Goal: Transaction & Acquisition: Purchase product/service

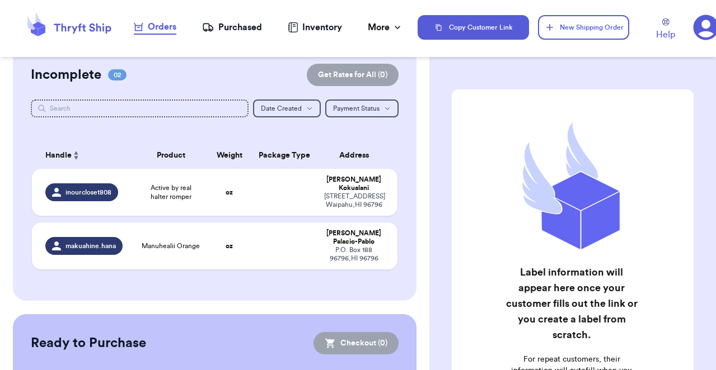
scroll to position [23, 0]
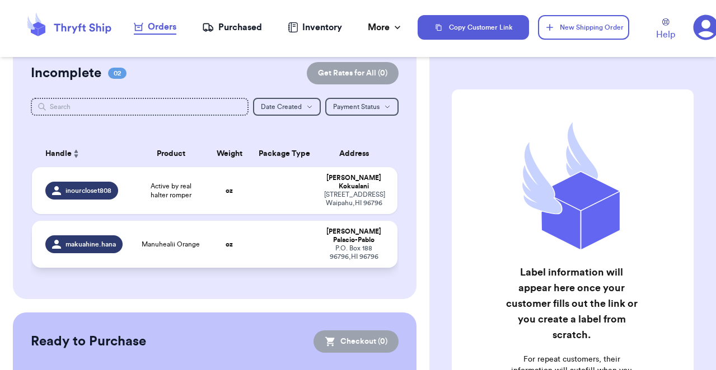
click at [185, 241] on span "Manuhealii Orange" at bounding box center [171, 244] width 58 height 9
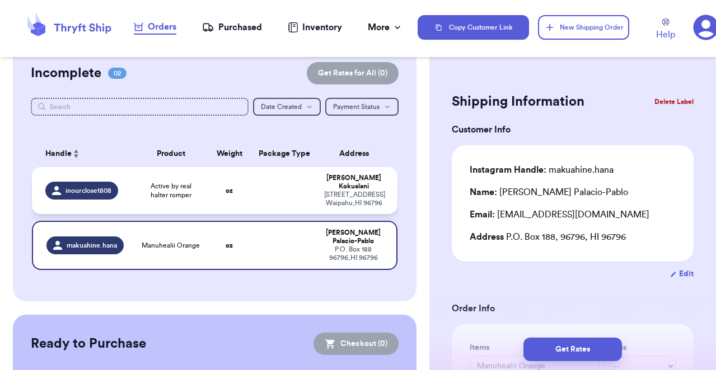
click at [183, 190] on span "Active by real halter romper" at bounding box center [171, 191] width 60 height 18
type input "Active by real halter romper"
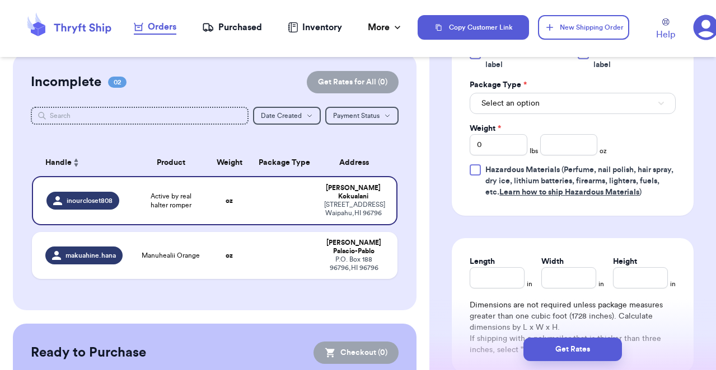
scroll to position [405, 0]
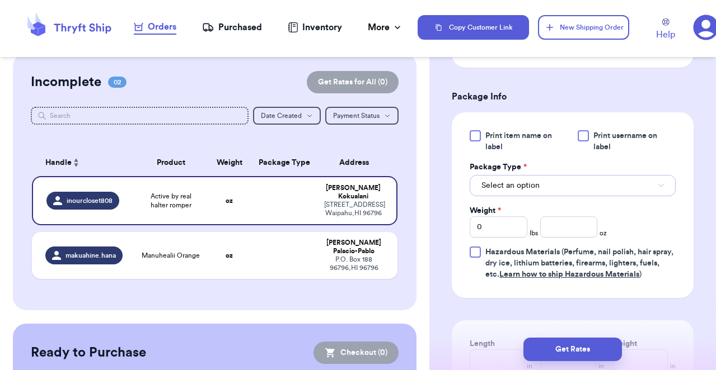
click at [541, 190] on button "Select an option" at bounding box center [572, 185] width 206 height 21
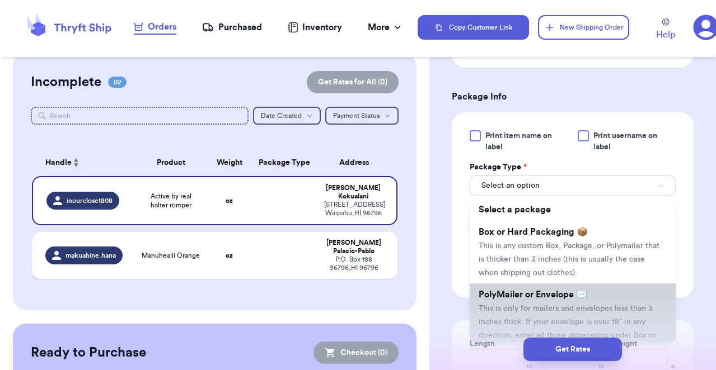
click at [531, 298] on span "PolyMailer or Envelope ✉️" at bounding box center [532, 294] width 109 height 9
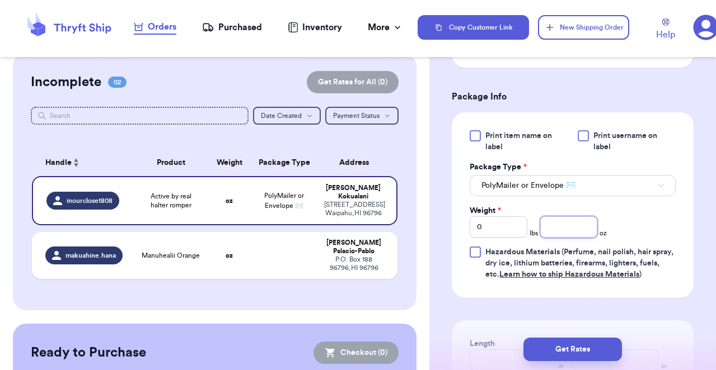
click at [550, 233] on input "number" at bounding box center [569, 227] width 58 height 21
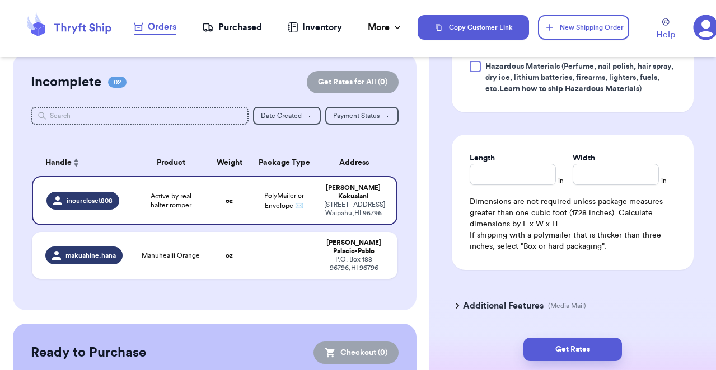
scroll to position [627, 0]
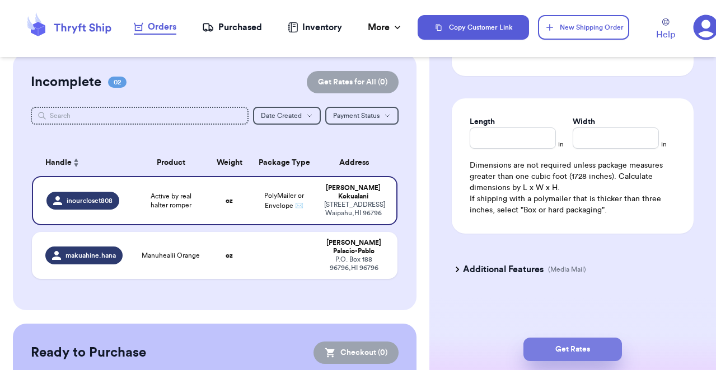
type input "6.24"
click at [564, 349] on button "Get Rates" at bounding box center [572, 349] width 98 height 23
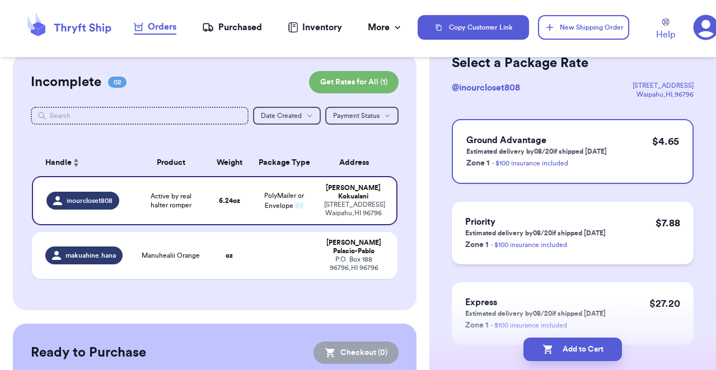
scroll to position [70, 0]
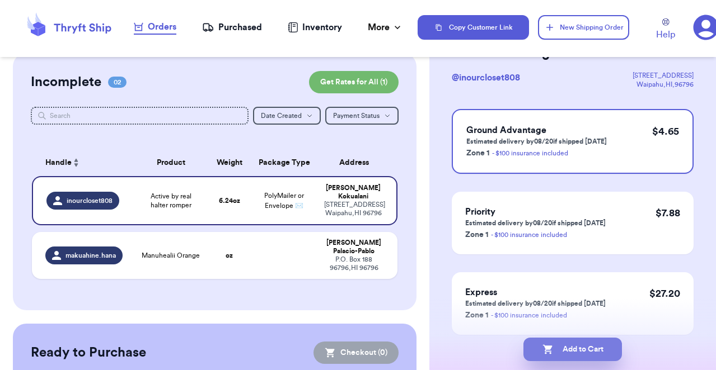
click at [552, 352] on button "Add to Cart" at bounding box center [572, 349] width 98 height 23
checkbox input "true"
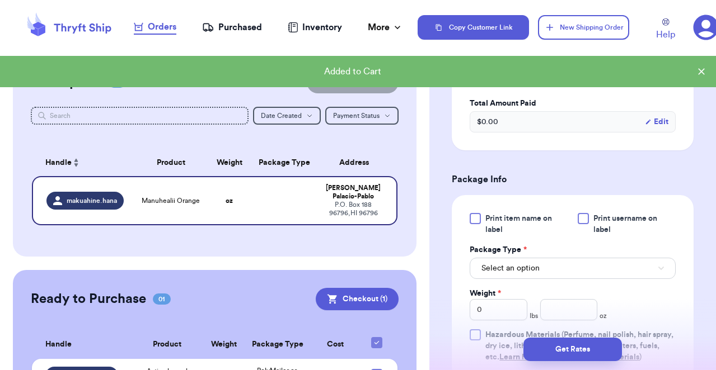
scroll to position [323, 0]
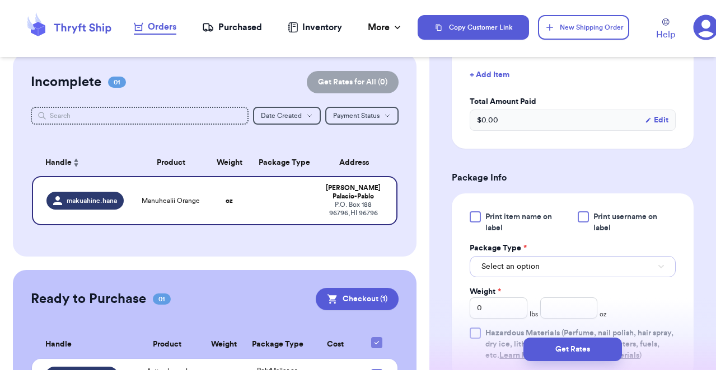
click at [543, 266] on button "Select an option" at bounding box center [572, 266] width 206 height 21
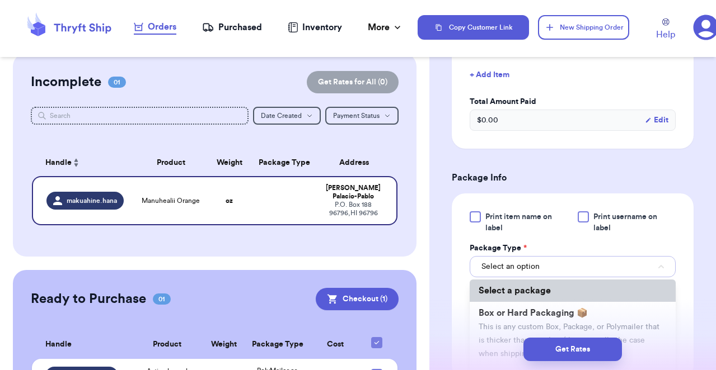
scroll to position [64, 0]
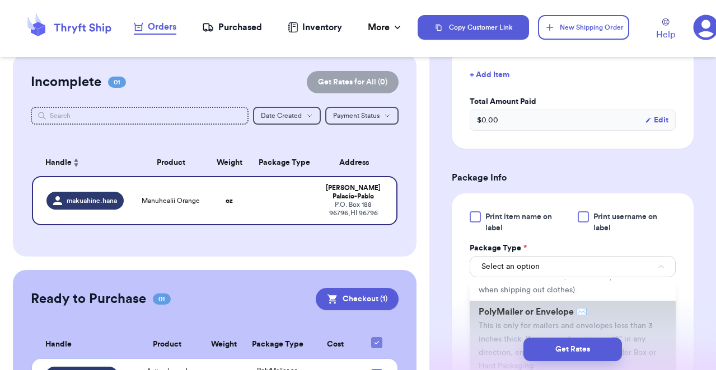
click at [529, 320] on li "PolyMailer or Envelope ✉️ This is only for mailers and envelopes less than 3 in…" at bounding box center [572, 339] width 206 height 76
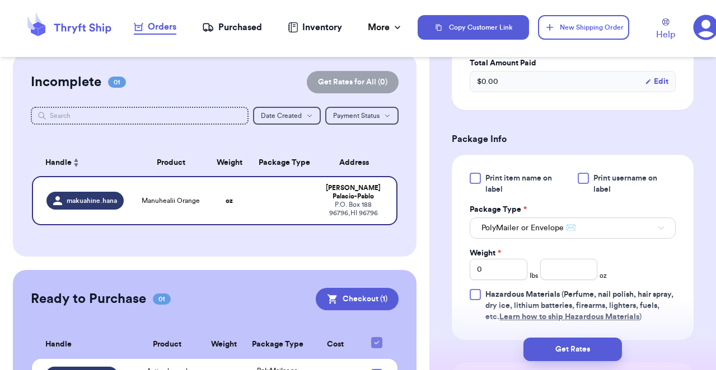
scroll to position [364, 0]
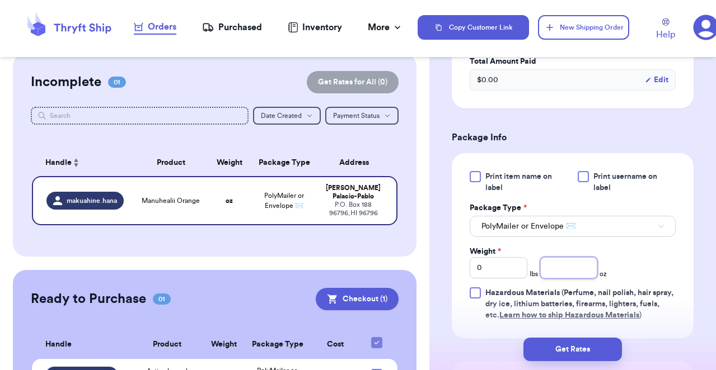
click at [557, 271] on input "number" at bounding box center [569, 267] width 58 height 21
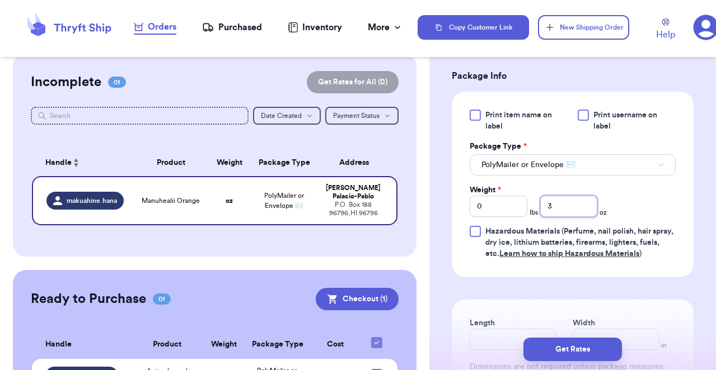
scroll to position [449, 0]
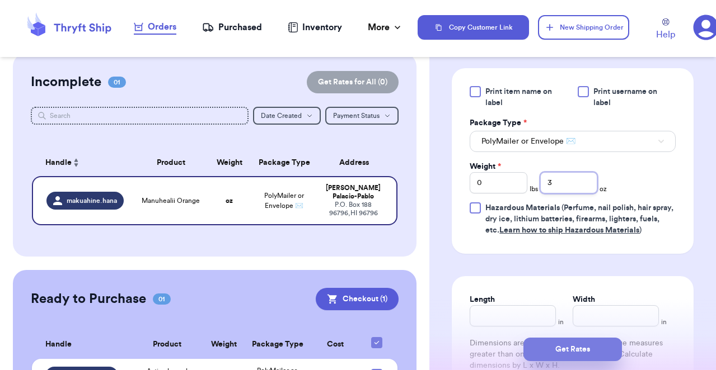
type input "3"
click at [563, 344] on button "Get Rates" at bounding box center [572, 349] width 98 height 23
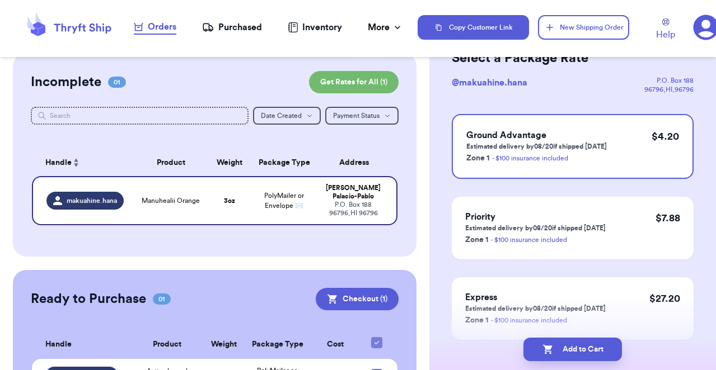
scroll to position [0, 0]
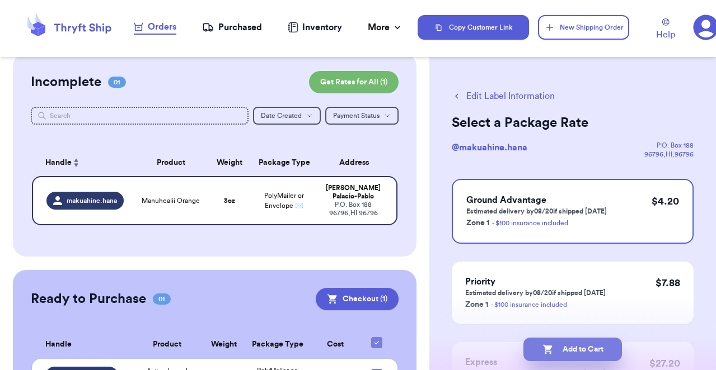
click at [556, 347] on button "Add to Cart" at bounding box center [572, 349] width 98 height 23
checkbox input "true"
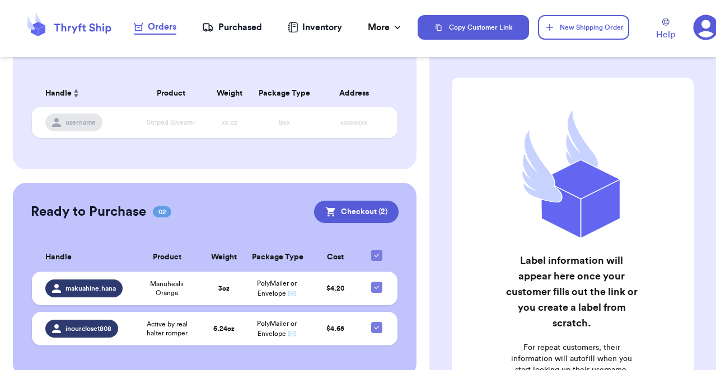
scroll to position [13, 0]
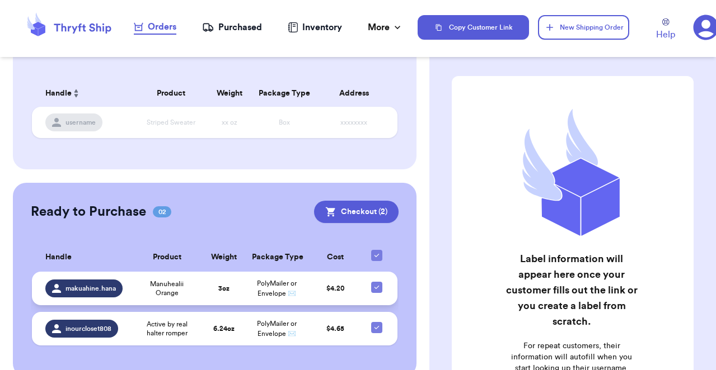
click at [177, 296] on span "Manuhealii Orange" at bounding box center [167, 289] width 58 height 18
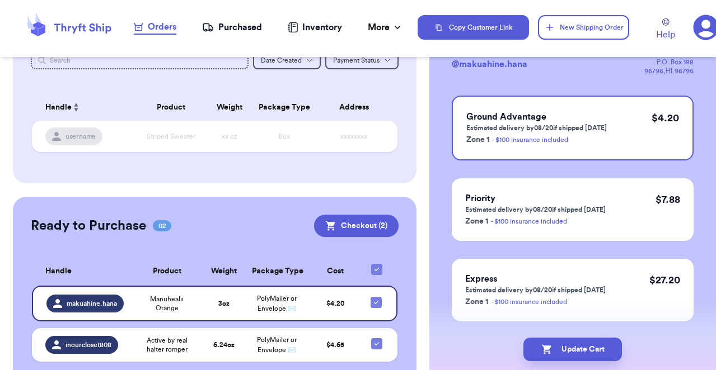
scroll to position [0, 0]
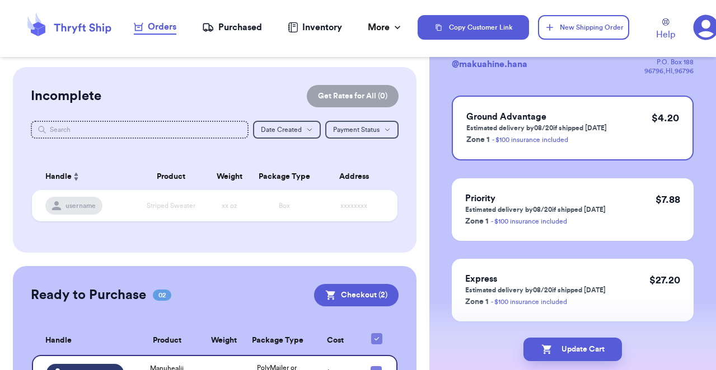
click at [233, 34] on div "Purchased" at bounding box center [232, 27] width 60 height 13
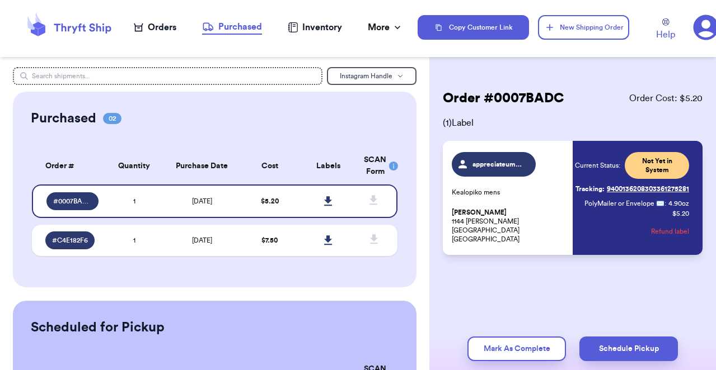
click at [489, 300] on div "Order # 0007BADC Order Cost: $ 5.20 ( 1 ) Label appreciateumyah Kealopiko mens …" at bounding box center [572, 206] width 286 height 278
click at [485, 260] on div "Order # 0007BADC Order Cost: $ 5.20 ( 1 ) Label appreciateumyah Kealopiko mens …" at bounding box center [572, 206] width 286 height 278
